Goal: Task Accomplishment & Management: Complete application form

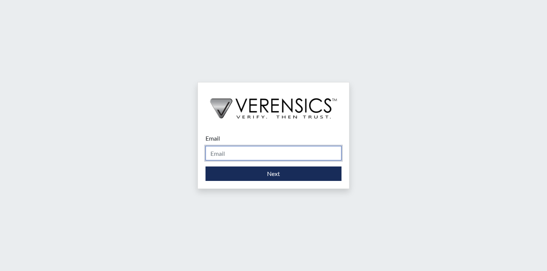
drag, startPoint x: 0, startPoint y: 0, endPoint x: 245, endPoint y: 147, distance: 285.6
click at [245, 147] on input "Email" at bounding box center [273, 153] width 136 height 14
type input "[EMAIL_ADDRESS][PERSON_NAME][DOMAIN_NAME]"
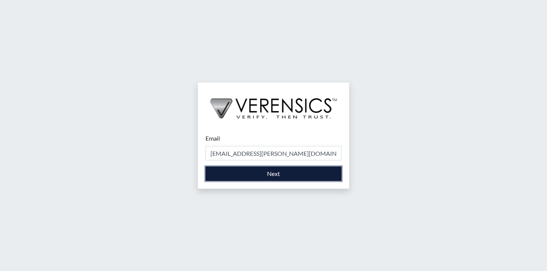
click at [273, 178] on button "Next" at bounding box center [273, 173] width 136 height 14
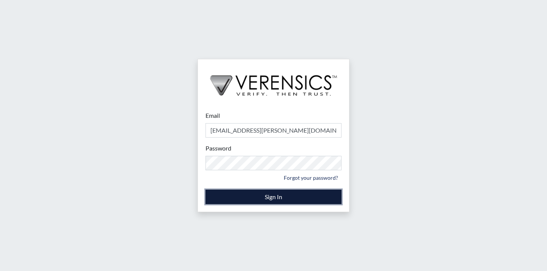
click at [309, 193] on button "Sign In" at bounding box center [273, 196] width 136 height 14
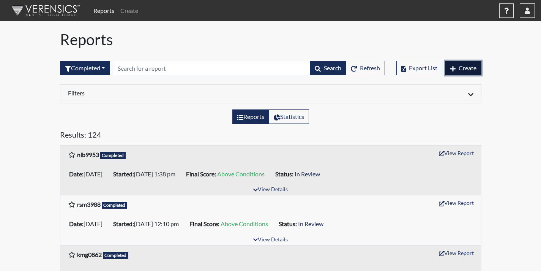
click at [445, 66] on button "Create" at bounding box center [463, 68] width 36 height 14
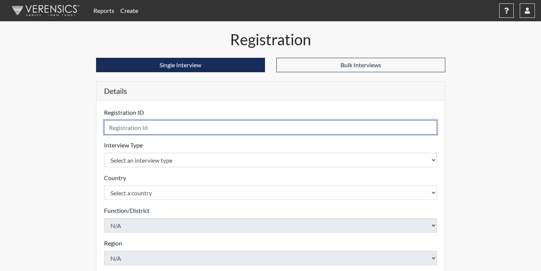
click at [322, 124] on input "text" at bounding box center [270, 127] width 333 height 14
type input "lnh5755"
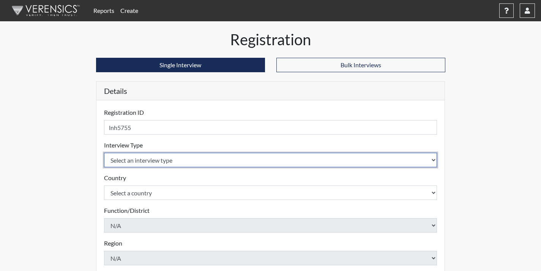
click at [241, 159] on select "Select an interview type Corrections Pre-Employment" at bounding box center [270, 160] width 333 height 14
select select "ff733e93-e1bf-11ea-9c9f-0eff0cf7eb8f"
click at [104, 153] on select "Select an interview type Corrections Pre-Employment" at bounding box center [270, 160] width 333 height 14
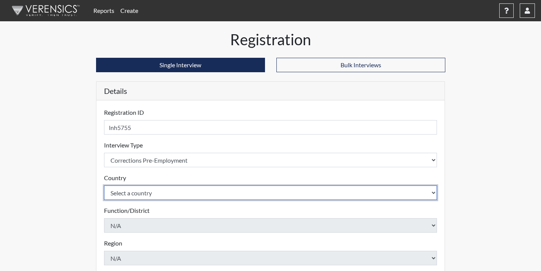
click at [238, 194] on select "Select a country [GEOGRAPHIC_DATA] [GEOGRAPHIC_DATA]" at bounding box center [270, 192] width 333 height 14
select select "united-states-of-[GEOGRAPHIC_DATA]"
click at [104, 185] on select "Select a country [GEOGRAPHIC_DATA] [GEOGRAPHIC_DATA]" at bounding box center [270, 192] width 333 height 14
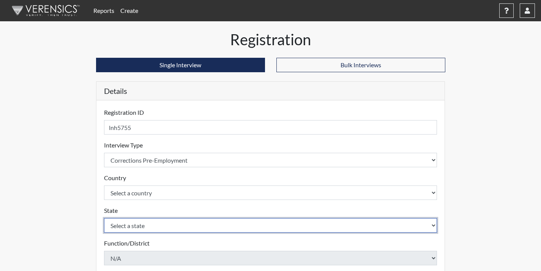
click at [218, 219] on select "Select a state [US_STATE] [US_STATE] [US_STATE] [US_STATE] [US_STATE] [US_STATE…" at bounding box center [270, 225] width 333 height 14
select select "GA"
click at [104, 218] on select "Select a state [US_STATE] [US_STATE] [US_STATE] [US_STATE] [US_STATE] [US_STATE…" at bounding box center [270, 225] width 333 height 14
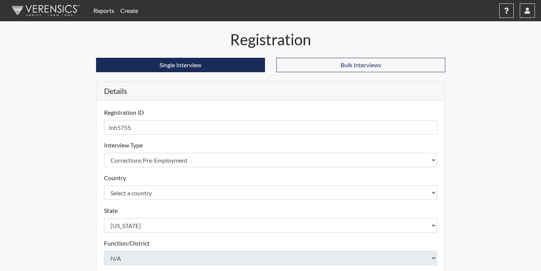
click at [96, 201] on div "Details Registration ID lnh5755 Please provide a registration ID. Interview Typ…" at bounding box center [270, 265] width 349 height 369
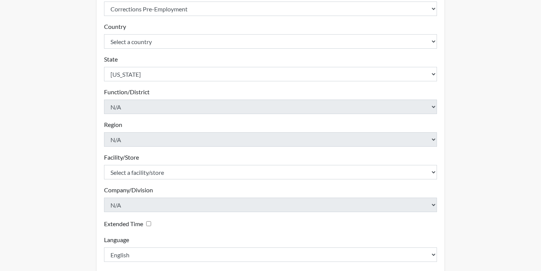
scroll to position [189, 0]
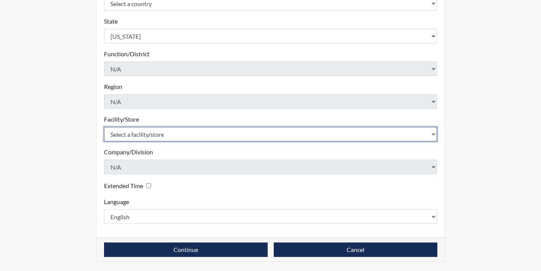
click at [139, 138] on select "Select a facility/store Coastal SP" at bounding box center [270, 134] width 333 height 14
select select "1ca32380-6dc3-48c7-adf5-9eb7d7284c70"
click at [104, 127] on select "Select a facility/store Coastal SP" at bounding box center [270, 134] width 333 height 14
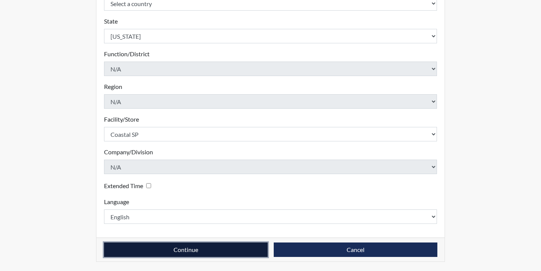
click at [202, 244] on button "Continue" at bounding box center [186, 249] width 164 height 14
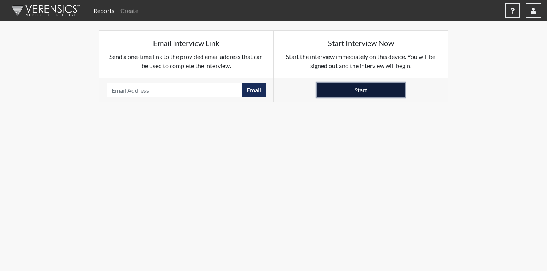
click at [380, 88] on button "Start" at bounding box center [361, 90] width 88 height 14
